Goal: Task Accomplishment & Management: Use online tool/utility

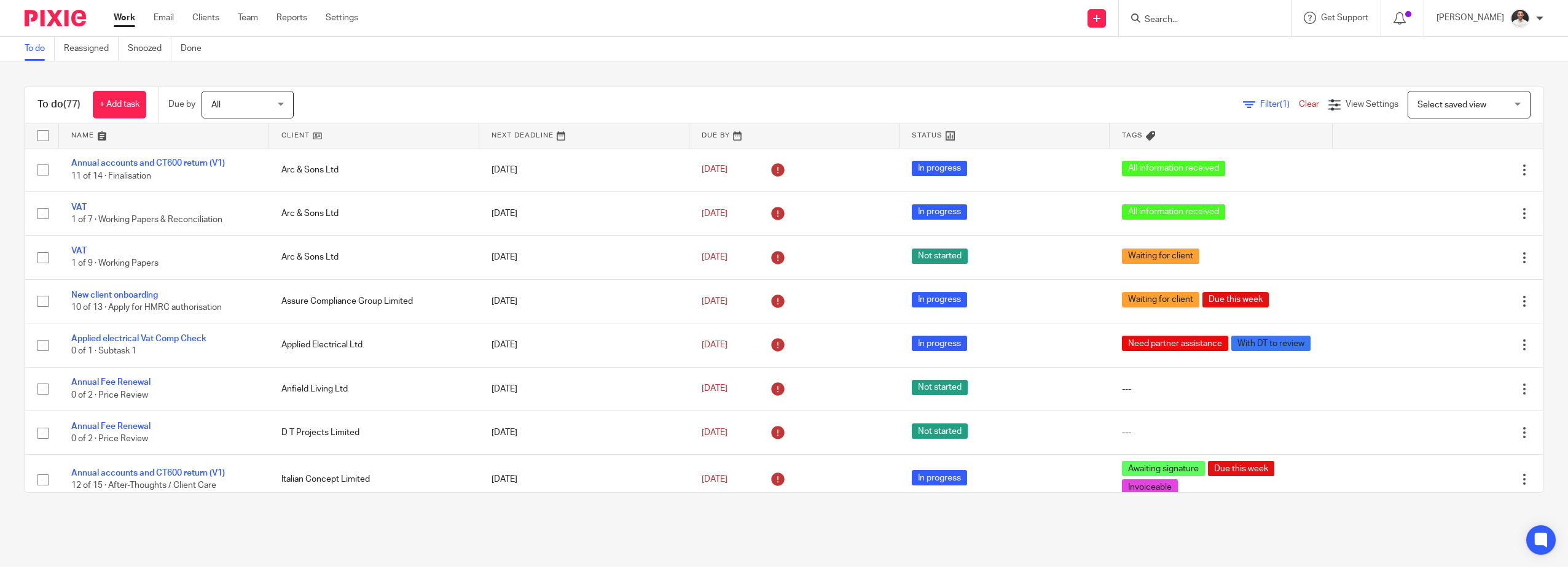
click at [1193, 18] on input "Search" at bounding box center [1198, 20] width 110 height 11
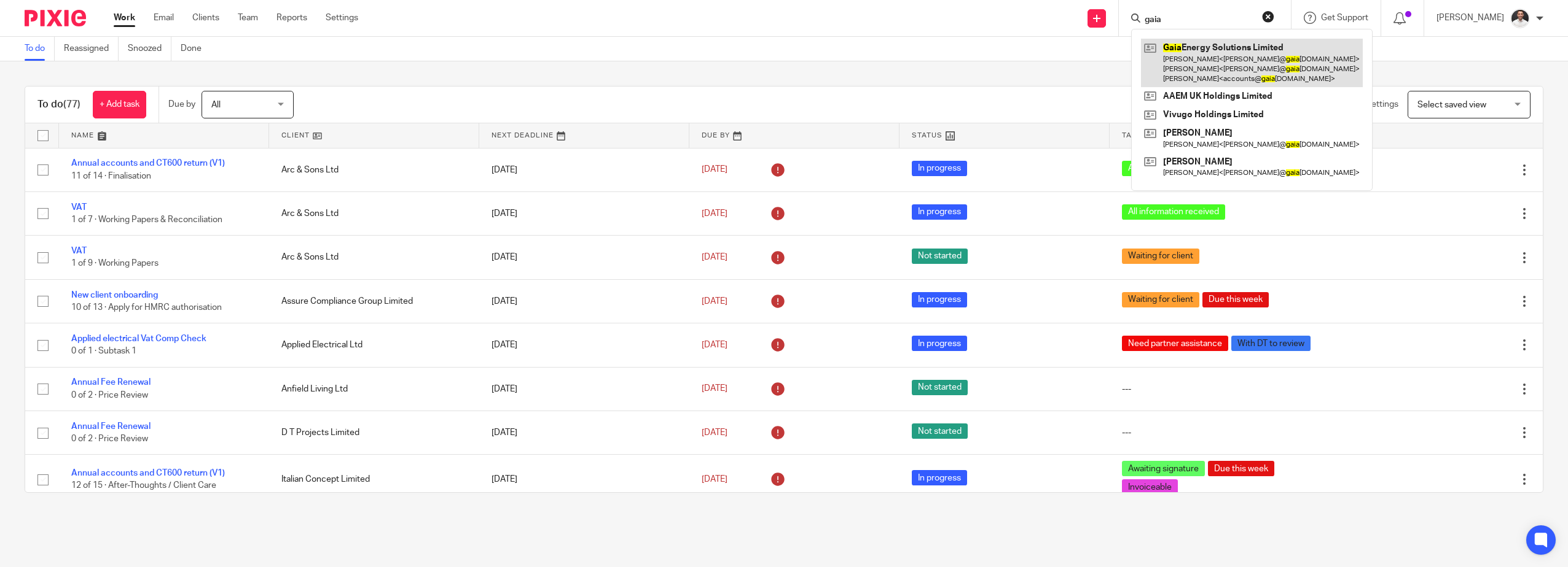
type input "gaia"
click at [1225, 71] on link at bounding box center [1253, 63] width 222 height 48
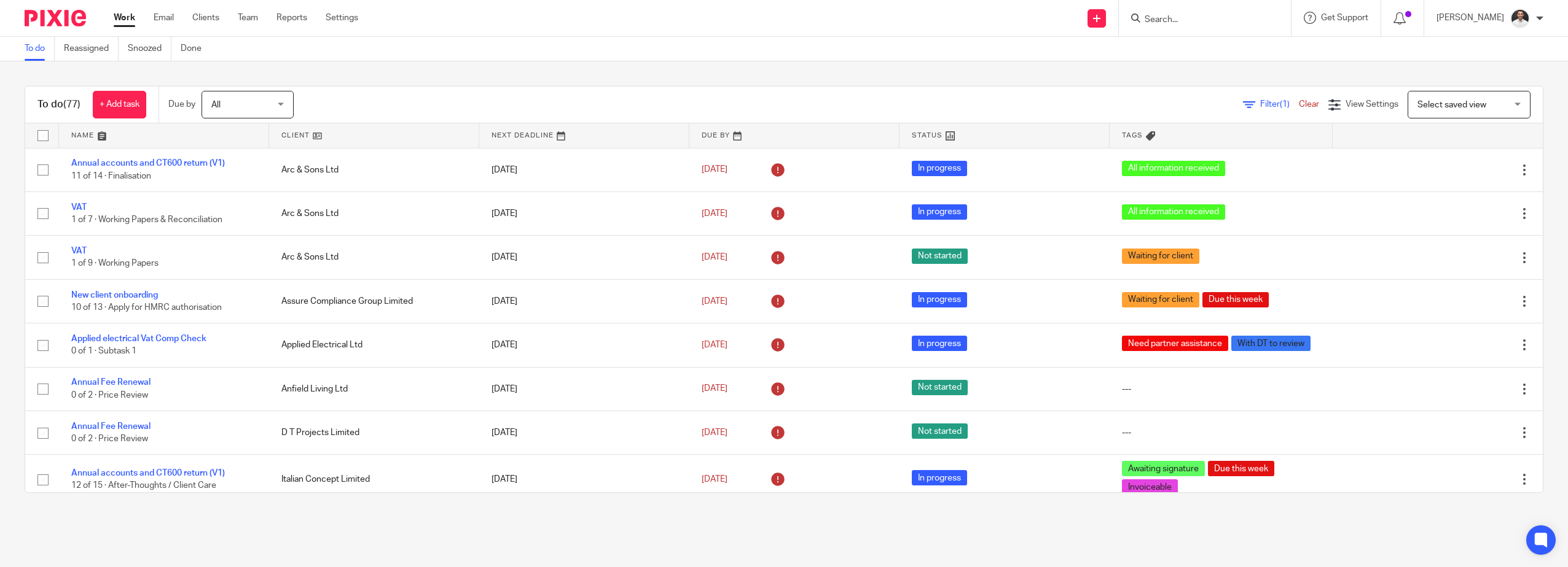
click at [1450, 107] on span "Select saved view" at bounding box center [1452, 105] width 69 height 9
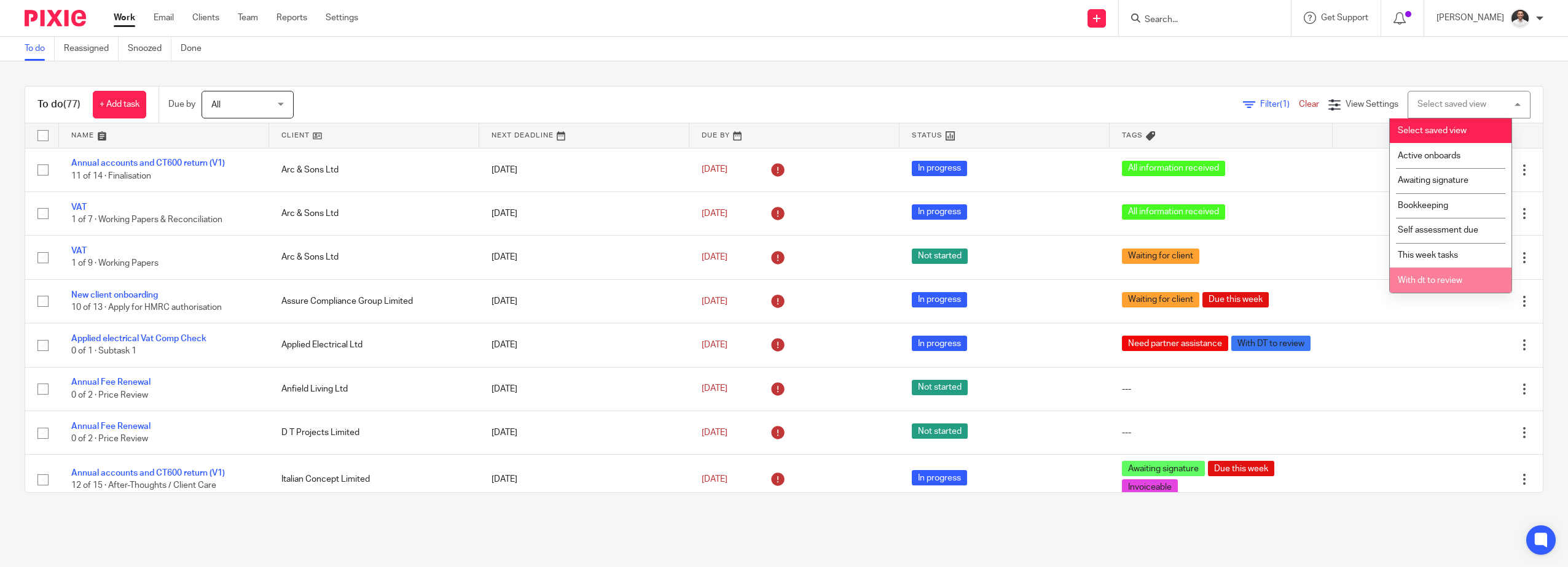
click at [1434, 282] on span "With dt to review" at bounding box center [1430, 281] width 64 height 9
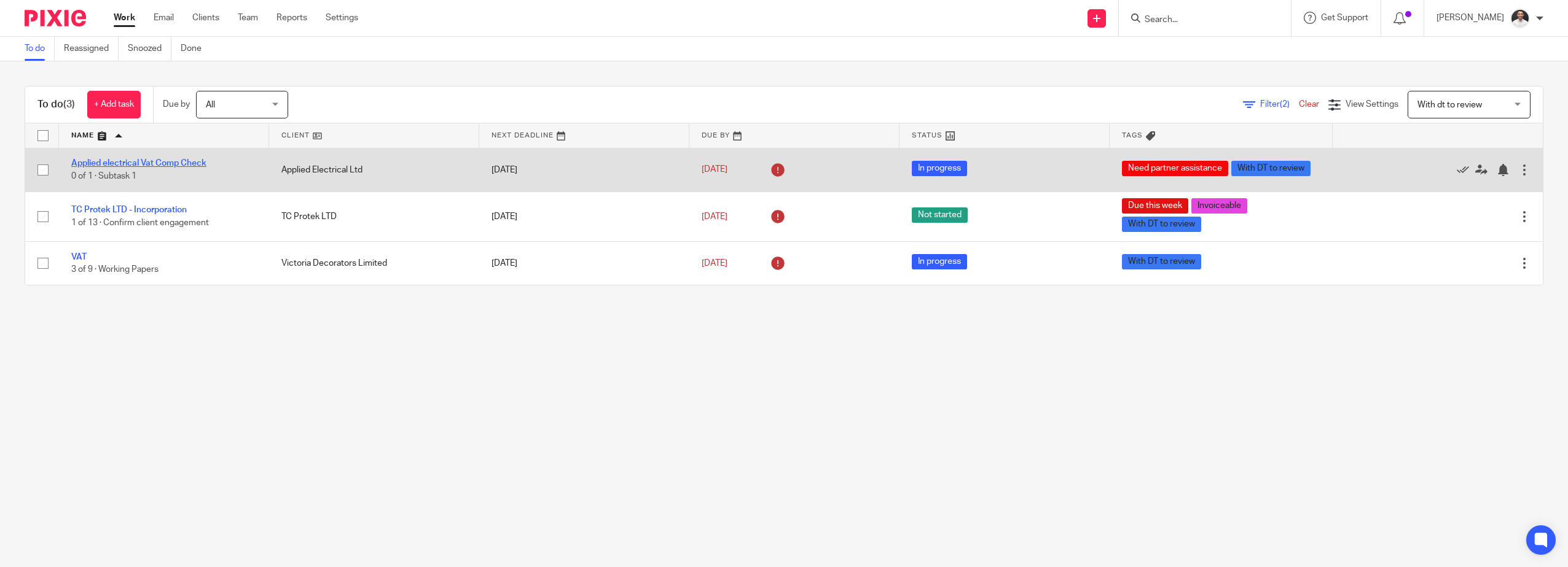
click at [156, 165] on link "Applied electrical Vat Comp Check" at bounding box center [139, 163] width 135 height 9
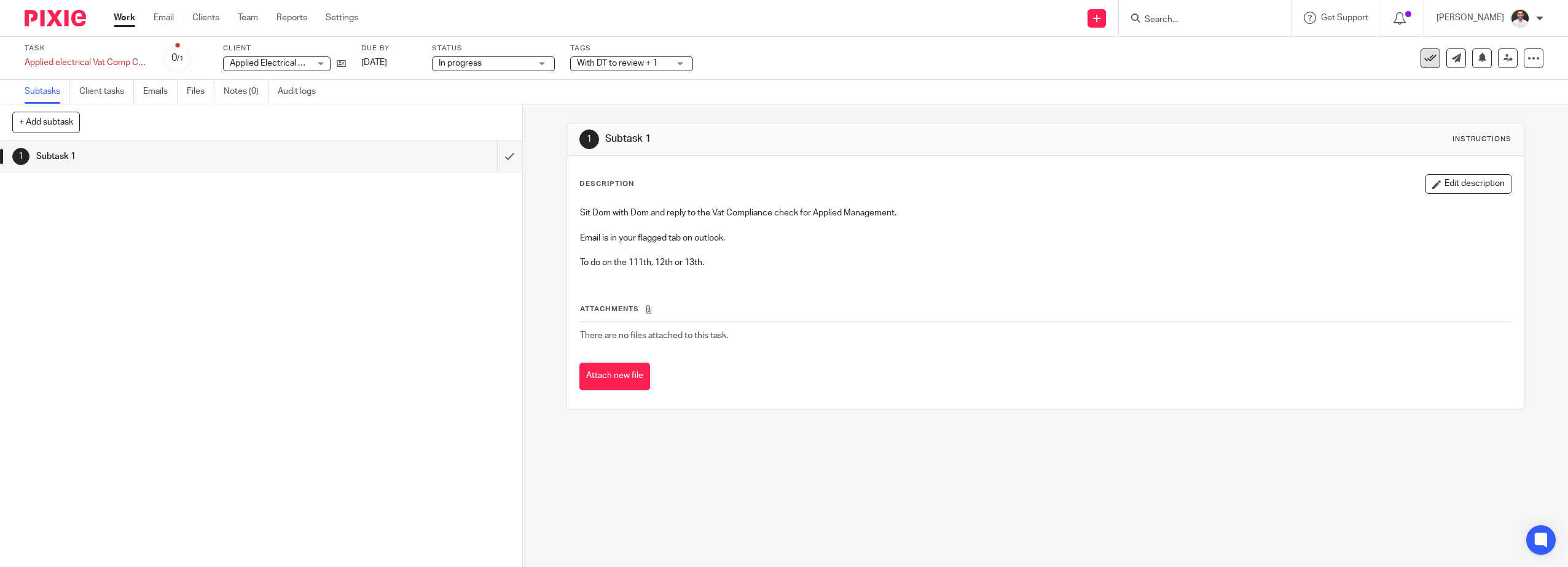
click at [1424, 56] on icon at bounding box center [1430, 58] width 12 height 12
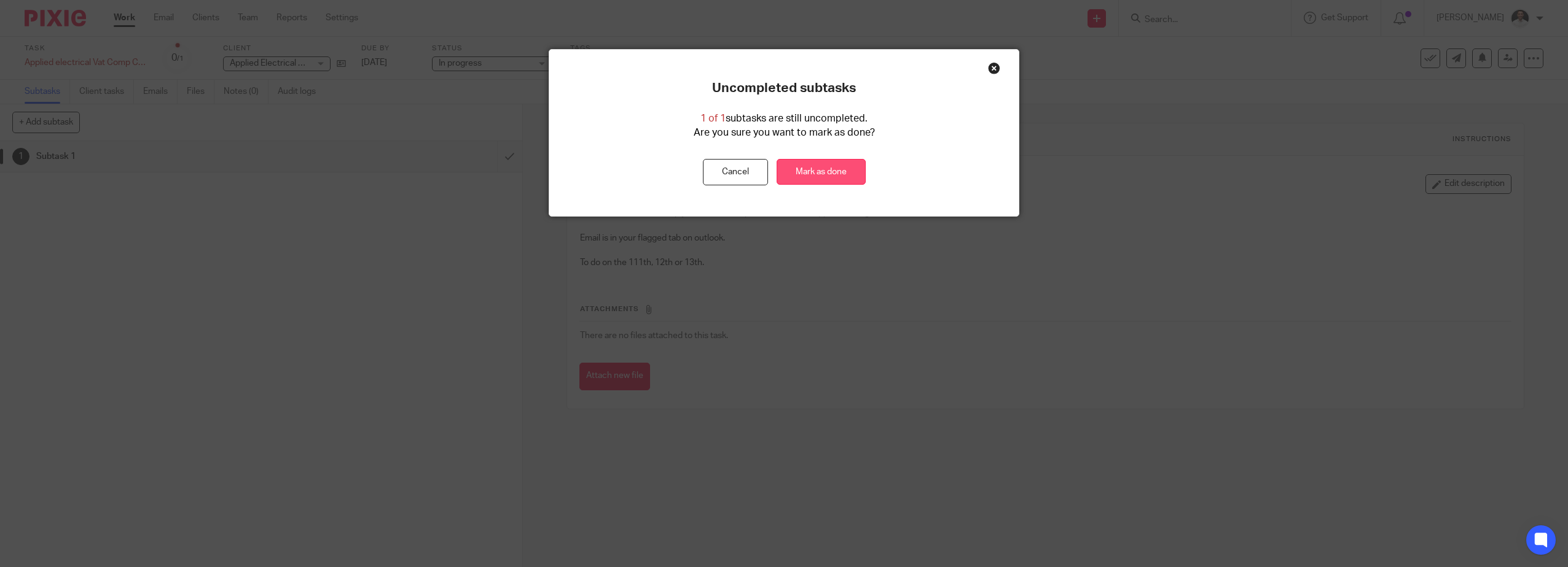
click at [825, 174] on link "Mark as done" at bounding box center [822, 172] width 89 height 26
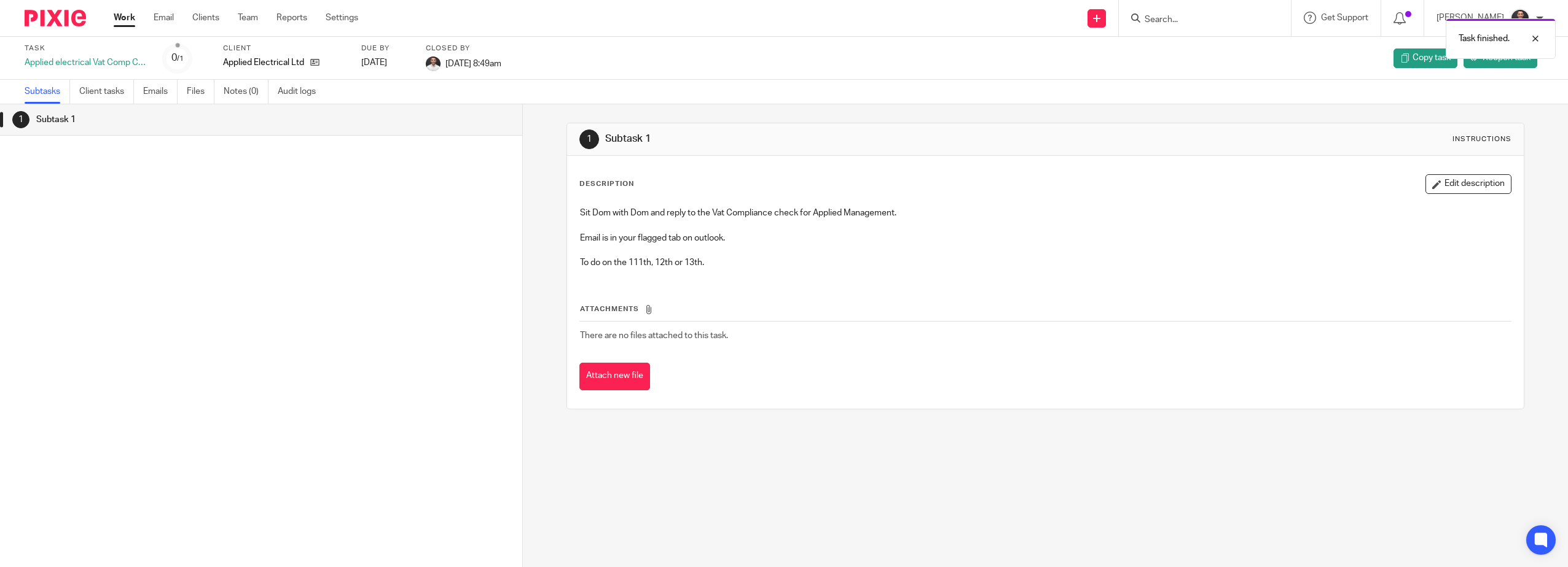
click at [66, 20] on img at bounding box center [56, 18] width 61 height 17
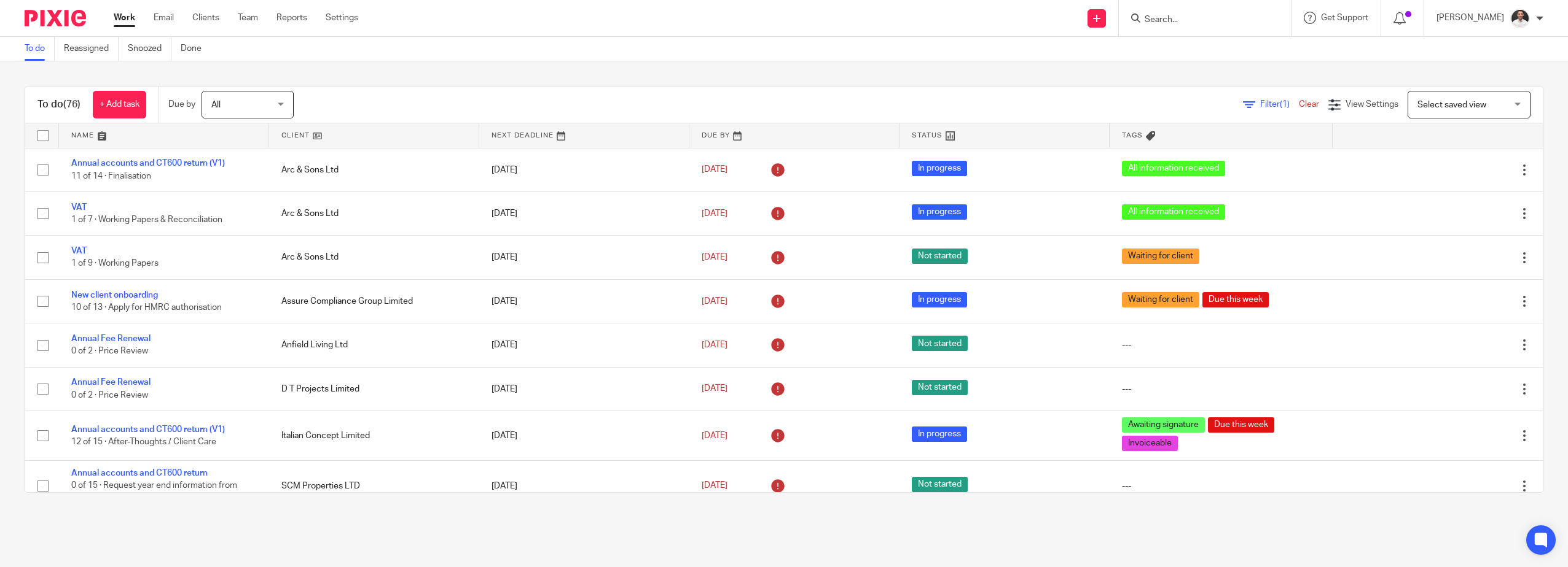
click at [1433, 109] on span "Select saved view" at bounding box center [1462, 104] width 90 height 26
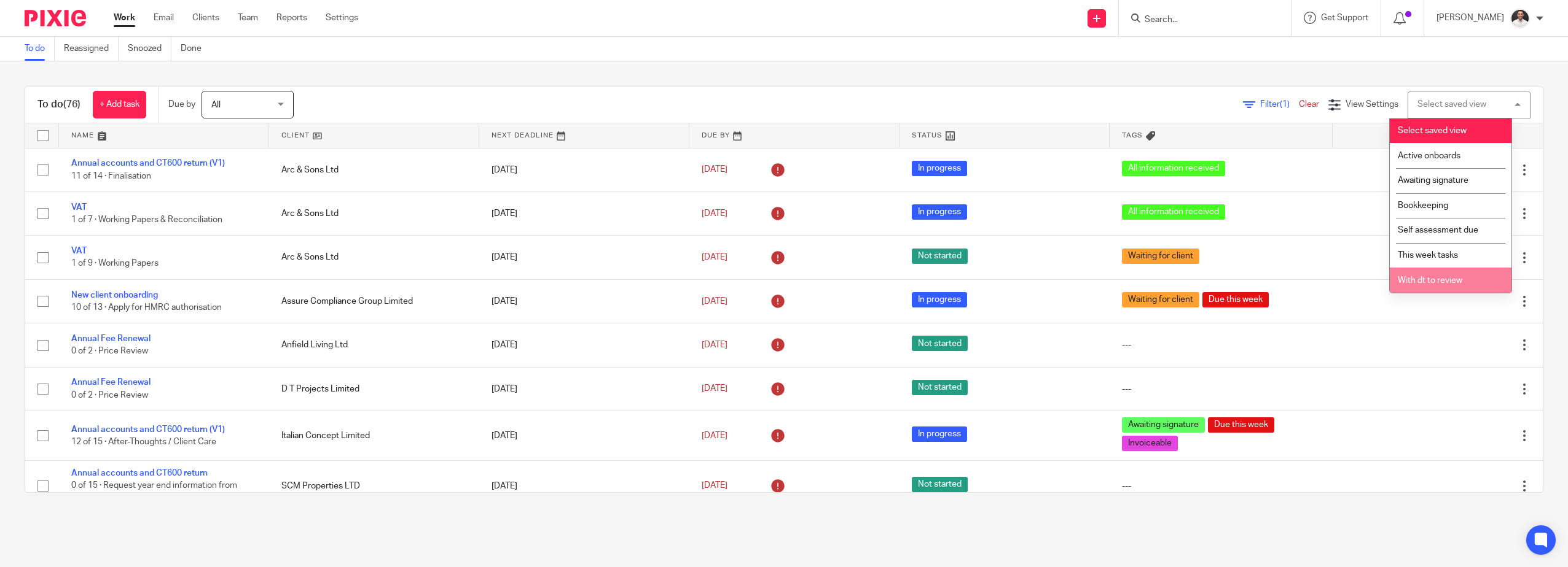
click at [1435, 282] on span "With dt to review" at bounding box center [1430, 281] width 64 height 9
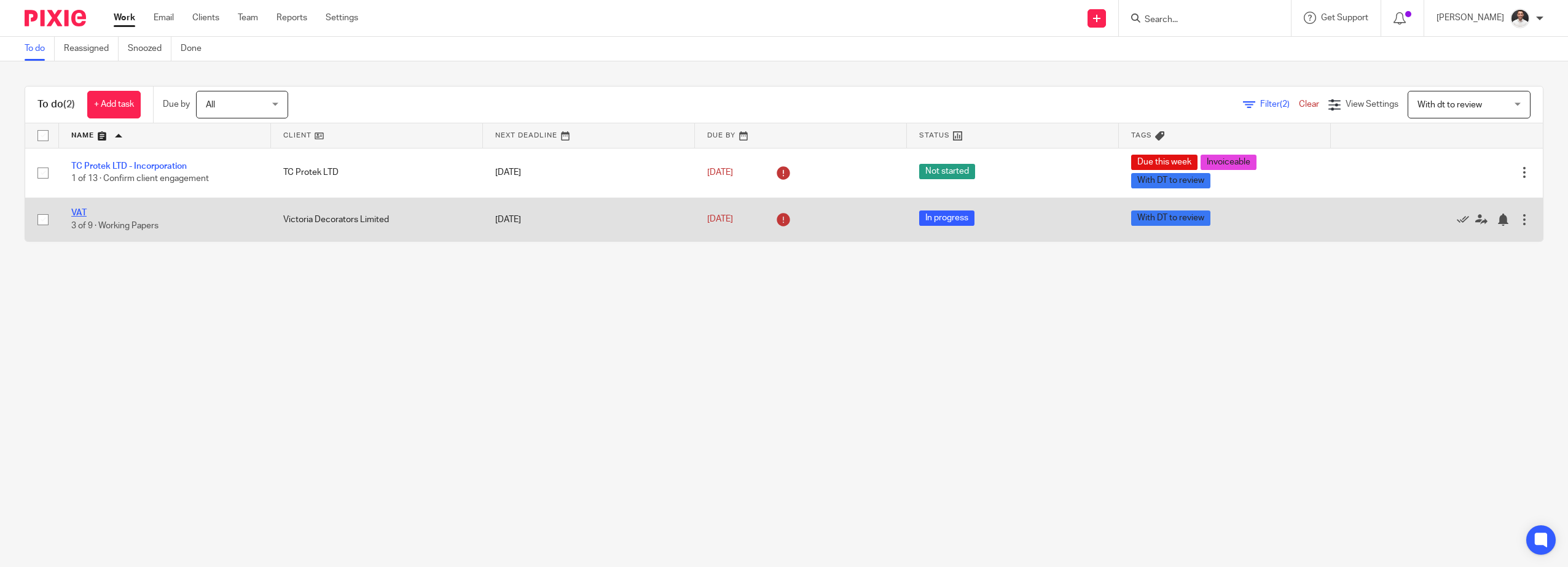
click at [80, 212] on link "VAT" at bounding box center [79, 213] width 15 height 9
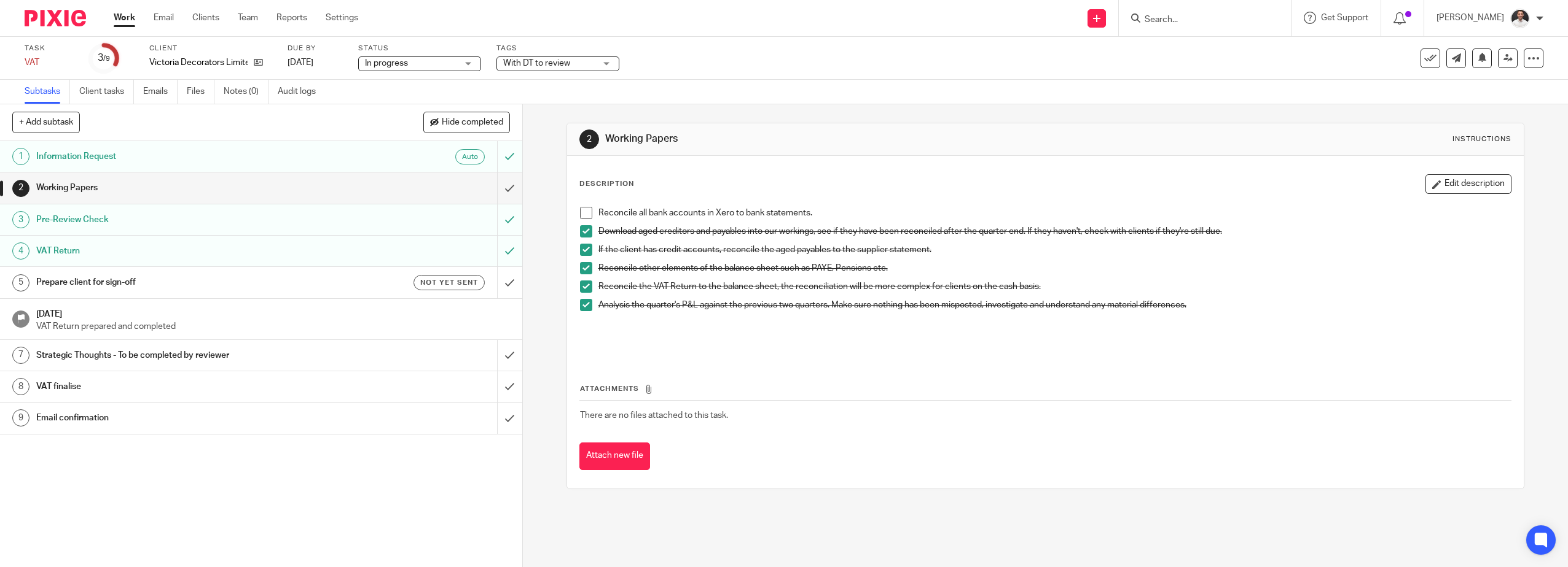
click at [1370, 261] on div "If the client has credit accounts, reconcile the aged payables to the supplier …" at bounding box center [1055, 252] width 913 height 18
drag, startPoint x: 762, startPoint y: 393, endPoint x: 762, endPoint y: 408, distance: 15.0
click at [762, 408] on tbody "Attachments There are no files attached to this task." at bounding box center [1045, 406] width 933 height 47
drag, startPoint x: 1059, startPoint y: 471, endPoint x: 979, endPoint y: 533, distance: 101.2
click at [1027, 492] on div "2 Working Papers Instructions Description Edit description Reconcile all bank a…" at bounding box center [1046, 306] width 959 height 404
